Goal: Consume media (video, audio): Consume media (video, audio)

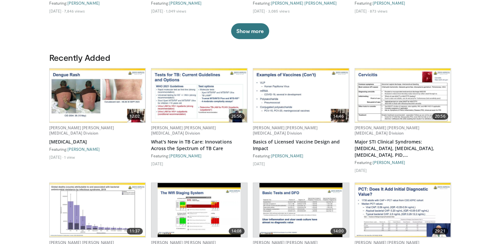
scroll to position [317, 0]
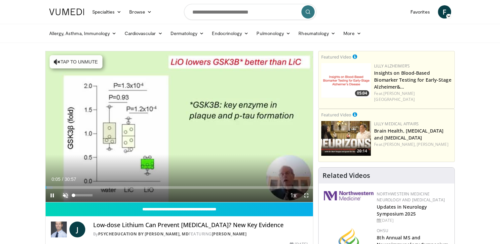
click at [65, 192] on span "Video Player" at bounding box center [65, 195] width 13 height 13
click at [85, 191] on div "Current Time 4:27 / Duration 30:57 Pause Skip Backward Skip Forward Mute Loaded…" at bounding box center [180, 195] width 268 height 13
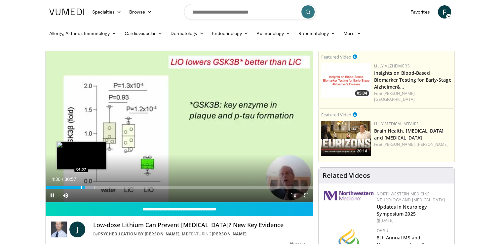
click at [81, 186] on div "04:30" at bounding box center [65, 187] width 39 height 3
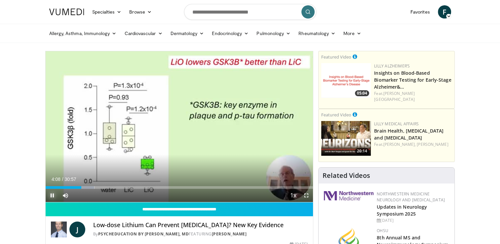
click at [53, 195] on span "Video Player" at bounding box center [52, 195] width 13 height 13
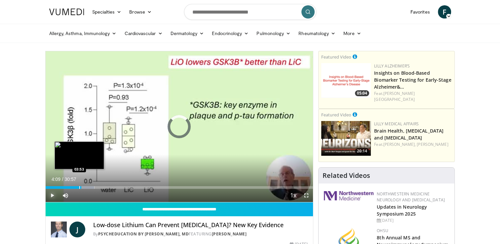
click at [79, 186] on div "Progress Bar" at bounding box center [79, 187] width 1 height 3
click at [75, 187] on div "Progress Bar" at bounding box center [75, 187] width 1 height 3
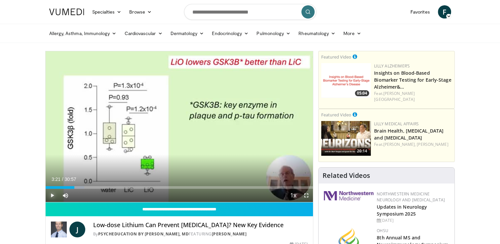
click at [75, 187] on div "Progress Bar" at bounding box center [75, 187] width 1 height 3
click at [52, 195] on span "Video Player" at bounding box center [52, 195] width 13 height 13
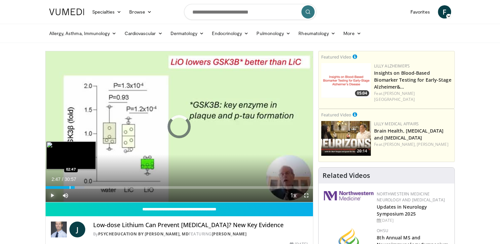
click at [70, 186] on div "Progress Bar" at bounding box center [70, 187] width 1 height 3
click at [80, 186] on div "Progress Bar" at bounding box center [80, 187] width 1 height 3
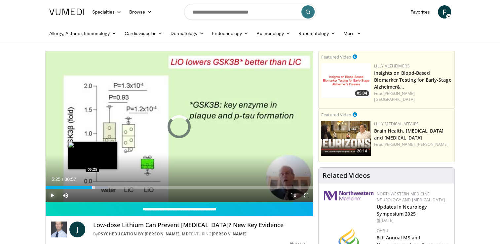
click at [92, 184] on div "Loaded : 23.65% 06:11 05:25" at bounding box center [180, 185] width 268 height 6
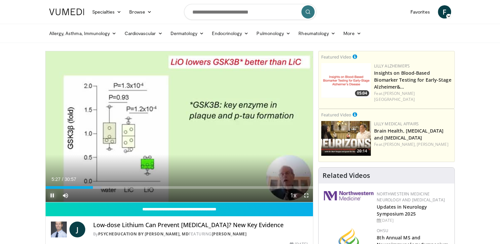
click at [53, 194] on span "Video Player" at bounding box center [52, 195] width 13 height 13
click at [53, 195] on span "Video Player" at bounding box center [52, 195] width 13 height 13
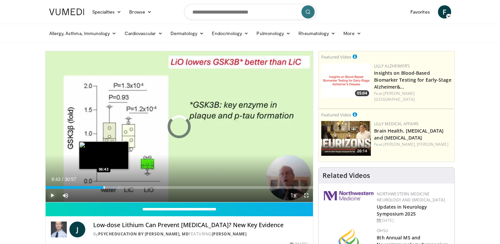
click at [104, 187] on div "Progress Bar" at bounding box center [104, 187] width 1 height 3
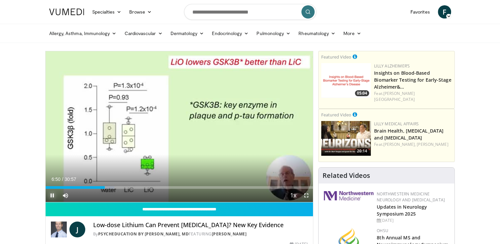
click at [50, 195] on span "Video Player" at bounding box center [52, 195] width 13 height 13
click at [52, 195] on span "Video Player" at bounding box center [52, 195] width 13 height 13
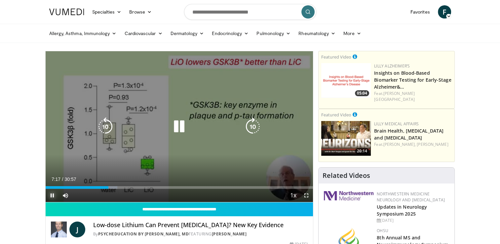
click at [51, 196] on span "Video Player" at bounding box center [52, 195] width 13 height 13
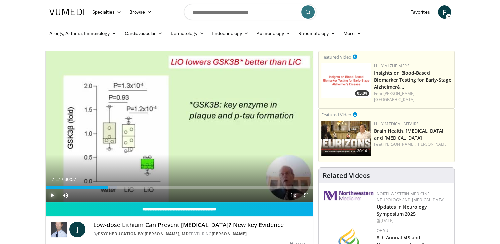
click at [51, 196] on span "Video Player" at bounding box center [52, 195] width 13 height 13
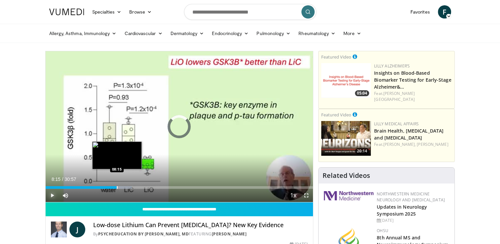
click at [117, 187] on div "Progress Bar" at bounding box center [117, 187] width 1 height 3
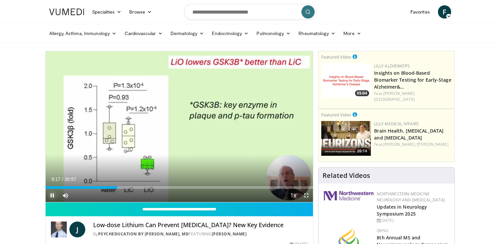
click at [50, 194] on span "Video Player" at bounding box center [52, 195] width 13 height 13
click at [51, 194] on span "Video Player" at bounding box center [52, 195] width 13 height 13
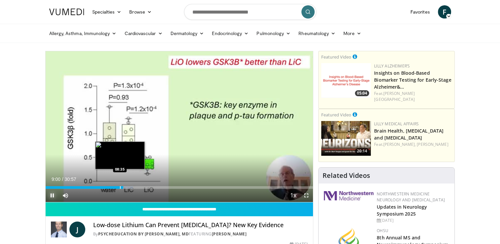
click at [120, 185] on div "Loaded : 32.79% 09:00 08:35" at bounding box center [180, 185] width 268 height 6
click at [121, 187] on div "Progress Bar" at bounding box center [121, 187] width 1 height 3
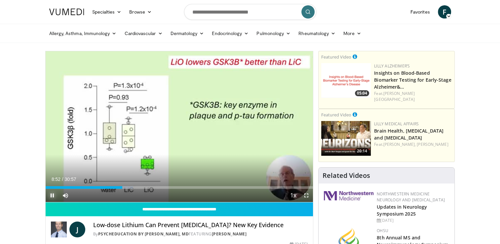
click at [50, 196] on span "Video Player" at bounding box center [52, 195] width 13 height 13
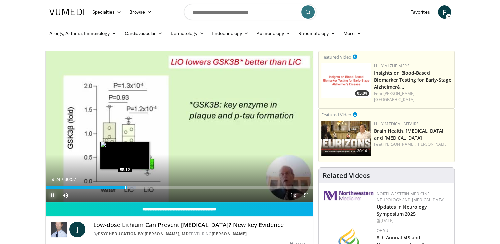
click at [125, 187] on div "Progress Bar" at bounding box center [125, 187] width 1 height 3
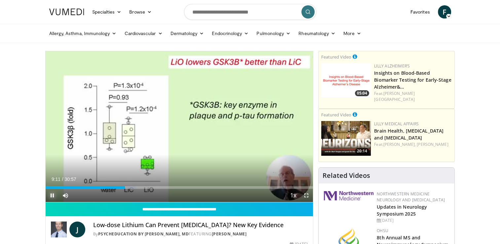
click at [50, 194] on span "Video Player" at bounding box center [52, 195] width 13 height 13
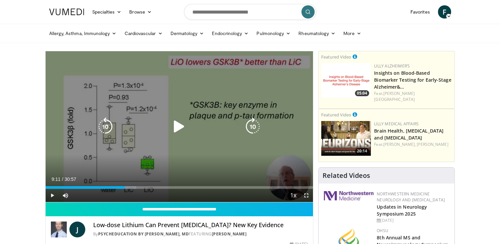
click at [177, 126] on icon "Video Player" at bounding box center [179, 126] width 18 height 18
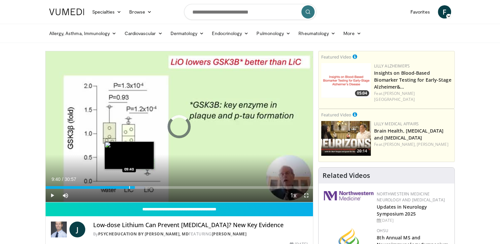
click at [129, 187] on div "Progress Bar" at bounding box center [129, 187] width 1 height 3
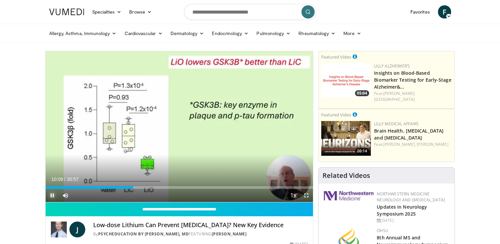
click at [53, 194] on span "Video Player" at bounding box center [52, 195] width 13 height 13
click at [51, 196] on span "Video Player" at bounding box center [52, 195] width 13 height 13
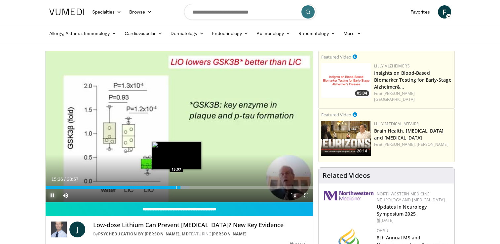
click at [176, 187] on div "Progress Bar" at bounding box center [176, 187] width 1 height 3
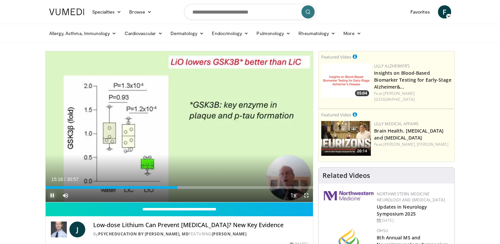
click at [51, 193] on span "Video Player" at bounding box center [52, 195] width 13 height 13
click at [52, 194] on span "Video Player" at bounding box center [52, 195] width 13 height 13
click at [51, 195] on span "Video Player" at bounding box center [52, 195] width 13 height 13
click at [52, 196] on span "Video Player" at bounding box center [52, 195] width 13 height 13
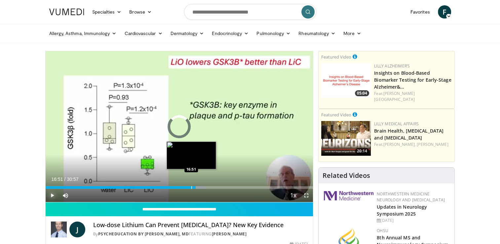
click at [191, 186] on div "Progress Bar" at bounding box center [191, 187] width 1 height 3
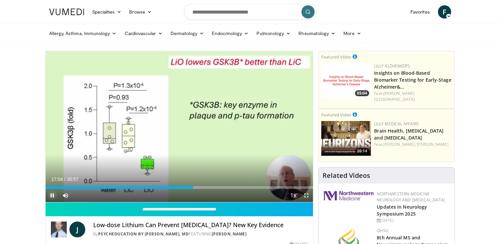
click at [51, 199] on span "Video Player" at bounding box center [52, 195] width 13 height 13
click at [52, 195] on span "Video Player" at bounding box center [52, 195] width 13 height 13
click at [53, 194] on span "Video Player" at bounding box center [52, 195] width 13 height 13
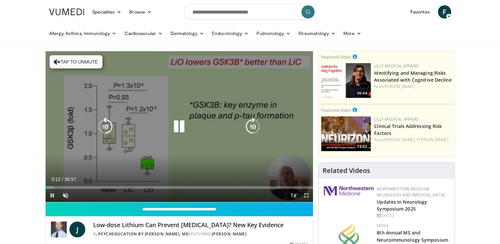
click at [66, 59] on button "Tap to unmute" at bounding box center [76, 61] width 53 height 13
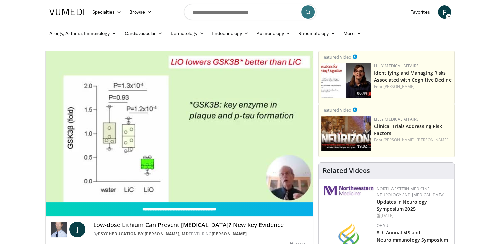
click at [77, 228] on span "J" at bounding box center [77, 229] width 16 height 16
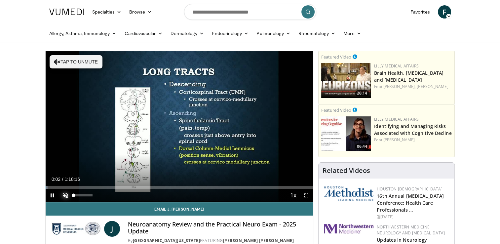
click at [66, 196] on span "Video Player" at bounding box center [65, 195] width 13 height 13
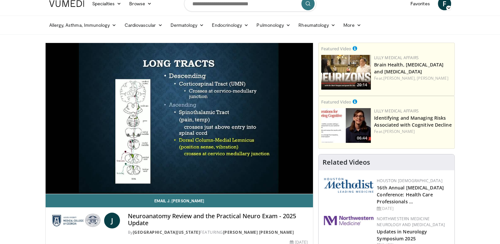
scroll to position [7, 0]
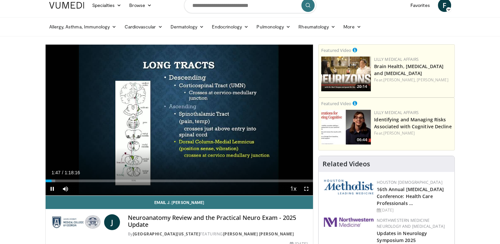
click at [80, 183] on div "Current Time 1:47 / Duration 1:18:16 Pause Skip Backward Skip Forward Mute 0% L…" at bounding box center [180, 188] width 268 height 13
click at [63, 181] on div "Progress Bar" at bounding box center [63, 180] width 1 height 3
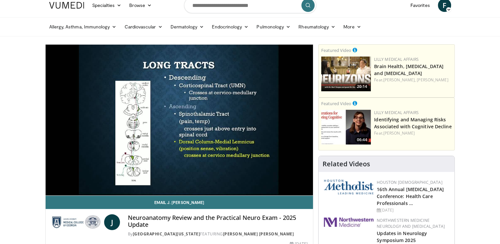
drag, startPoint x: 11, startPoint y: 204, endPoint x: 476, endPoint y: 65, distance: 485.6
